Goal: Information Seeking & Learning: Learn about a topic

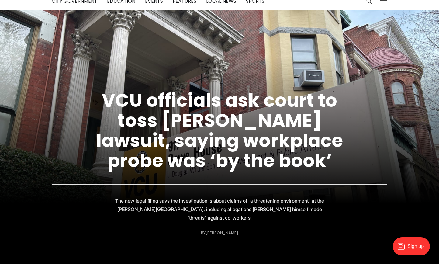
scroll to position [31, 0]
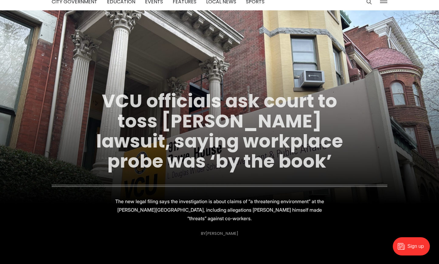
click at [263, 127] on link "VCU officials ask court to toss [PERSON_NAME] lawsuit, saying workplace probe w…" at bounding box center [219, 131] width 247 height 86
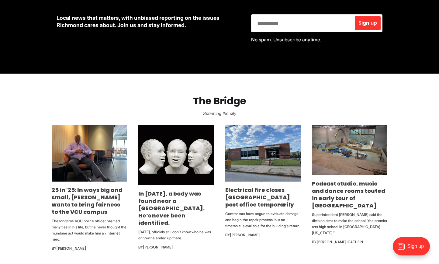
scroll to position [310, 0]
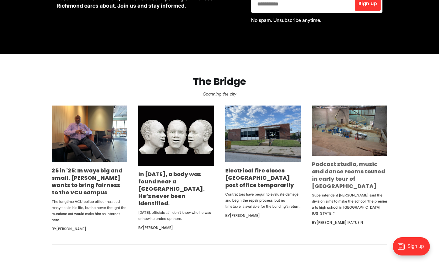
click at [337, 170] on link "Podcast studio, music and dance rooms touted in early tour of new Richmond high…" at bounding box center [348, 174] width 73 height 29
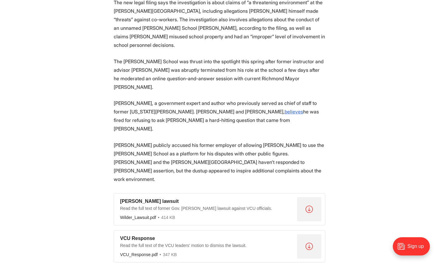
scroll to position [620, 0]
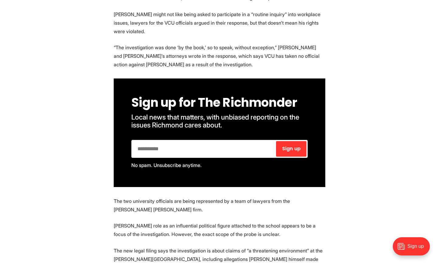
scroll to position [403, 0]
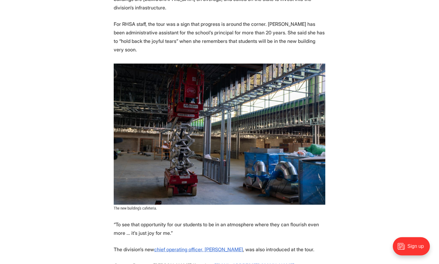
scroll to position [1240, 0]
